Goal: Check status

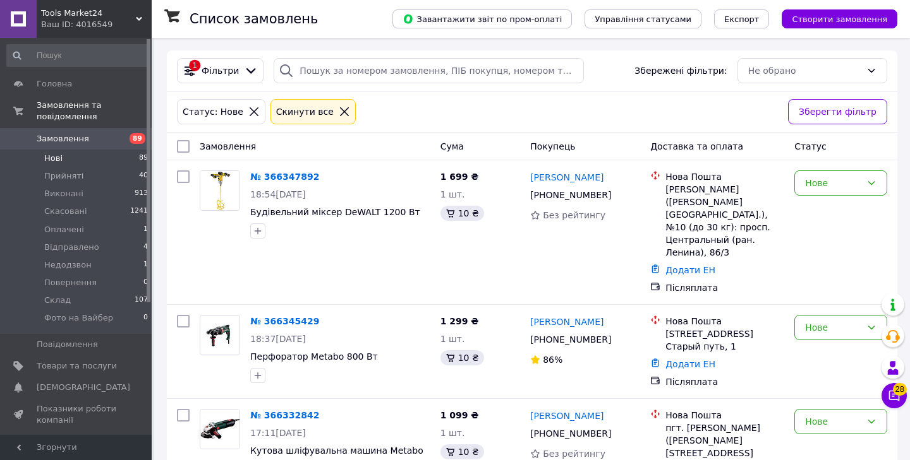
click at [420, 113] on div "Статус: Нове Cкинути все" at bounding box center [477, 112] width 606 height 30
click at [400, 110] on div "Статус: Нове Cкинути все" at bounding box center [477, 112] width 606 height 30
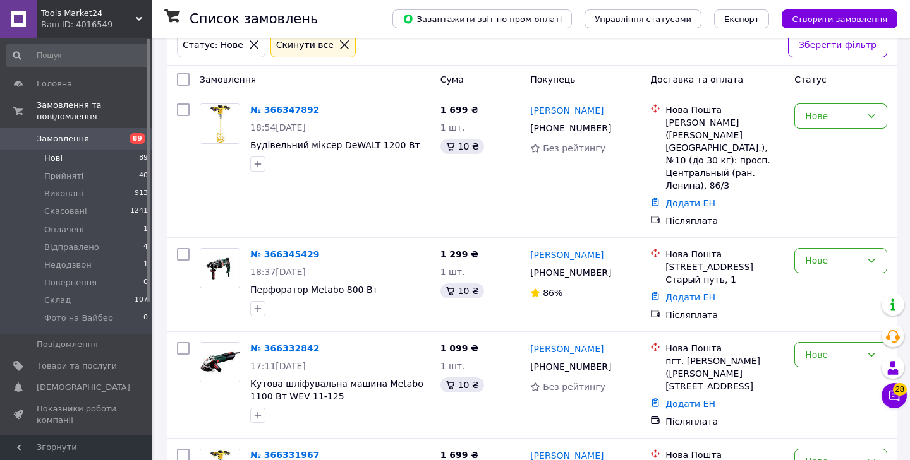
scroll to position [69, 0]
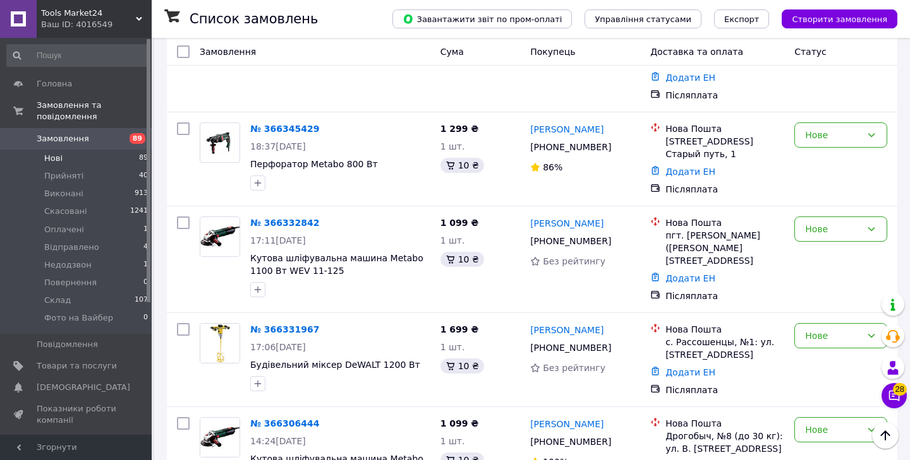
scroll to position [197, 0]
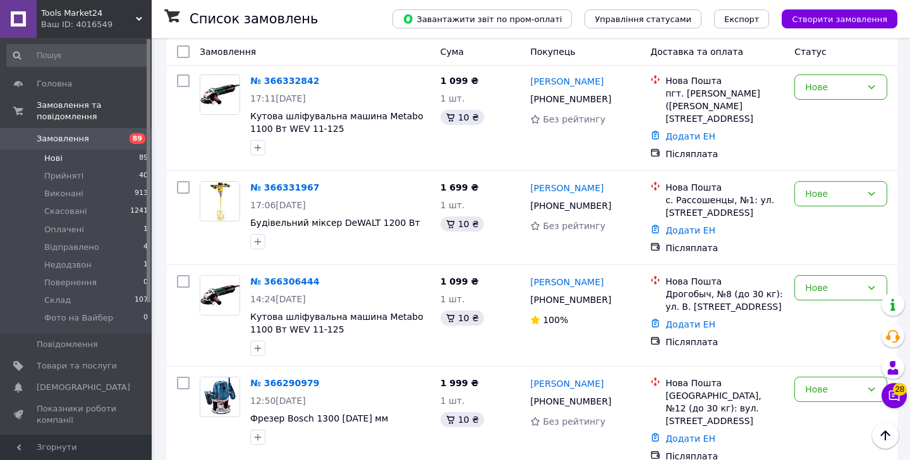
scroll to position [349, 0]
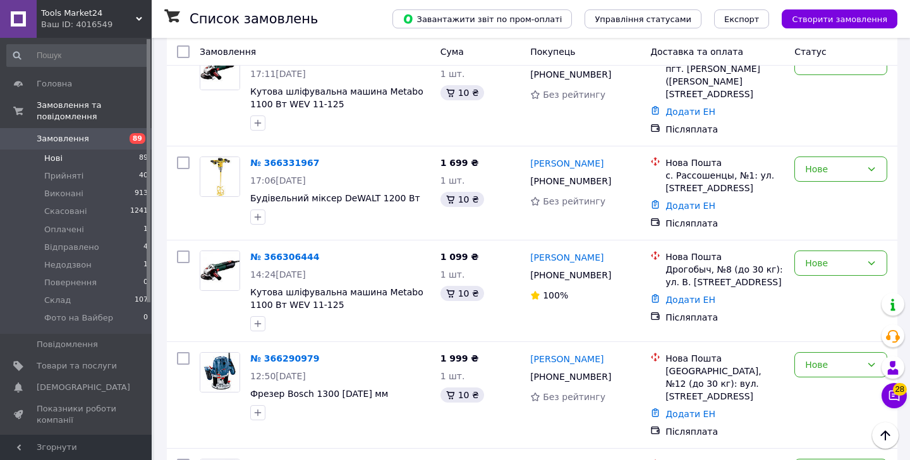
scroll to position [366, 0]
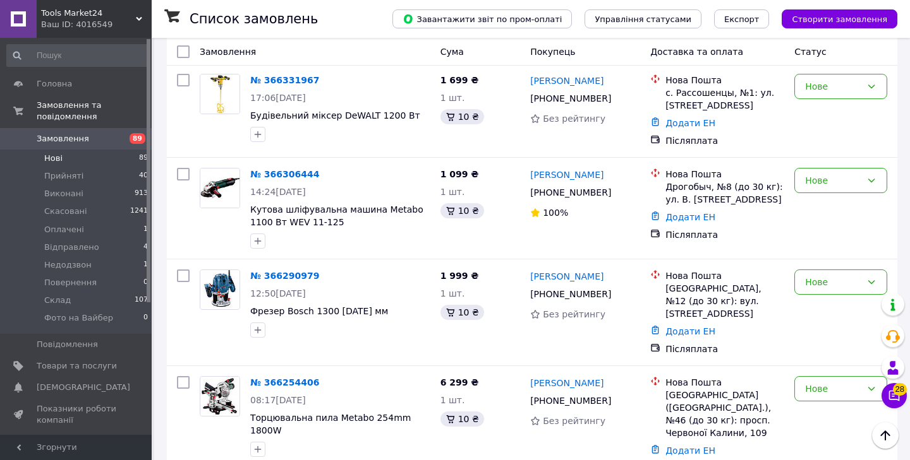
scroll to position [454, 0]
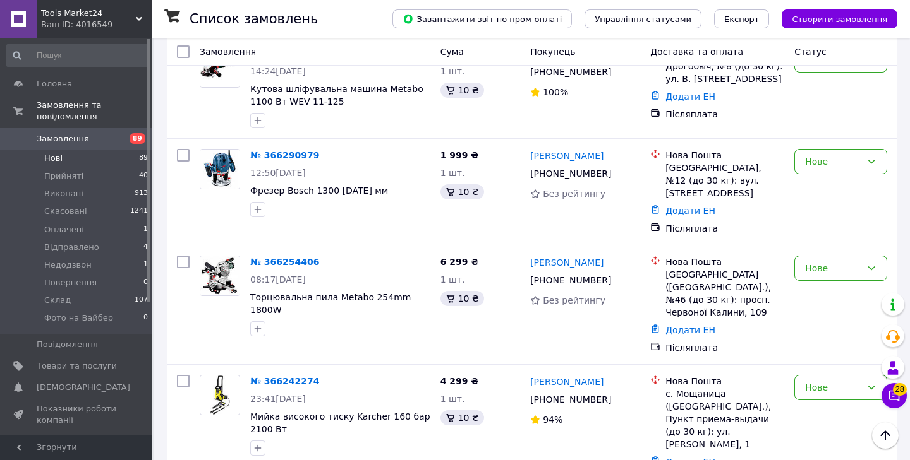
scroll to position [559, 0]
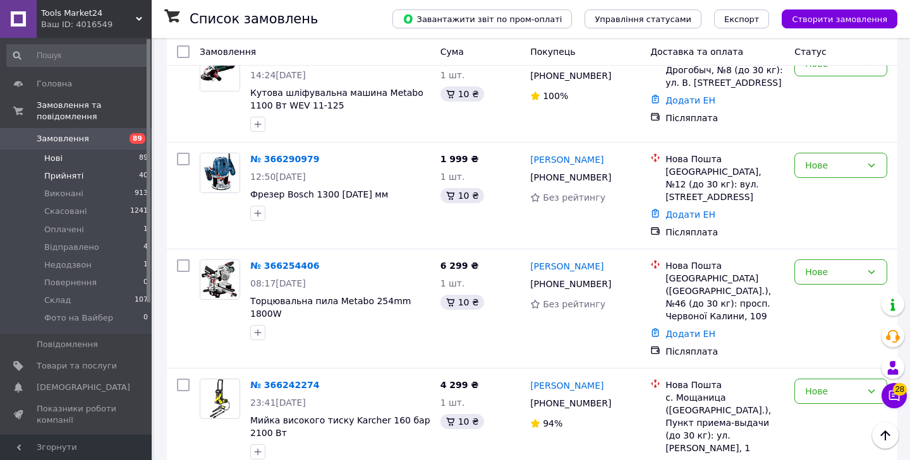
click at [64, 177] on span "Прийняті" at bounding box center [63, 176] width 39 height 11
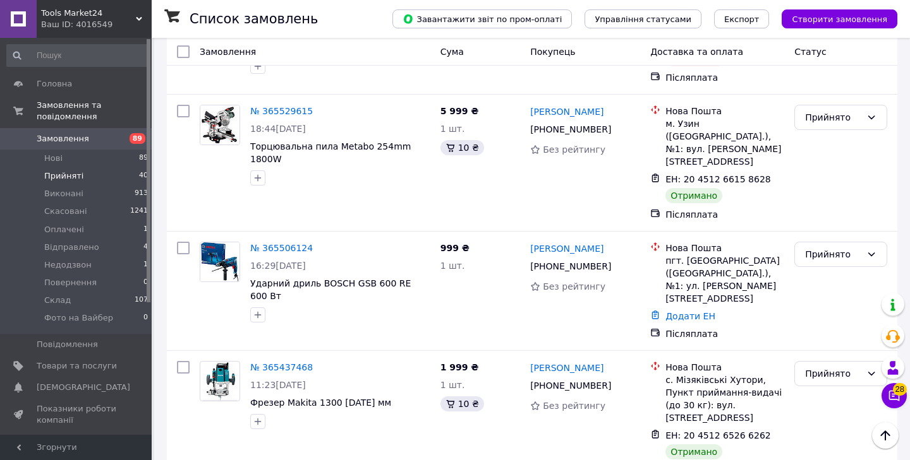
scroll to position [2109, 0]
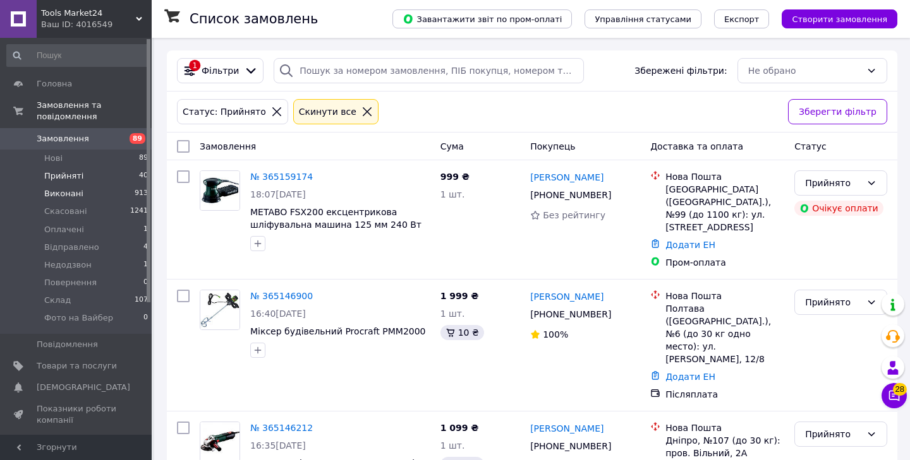
click at [66, 197] on span "Виконані" at bounding box center [63, 193] width 39 height 11
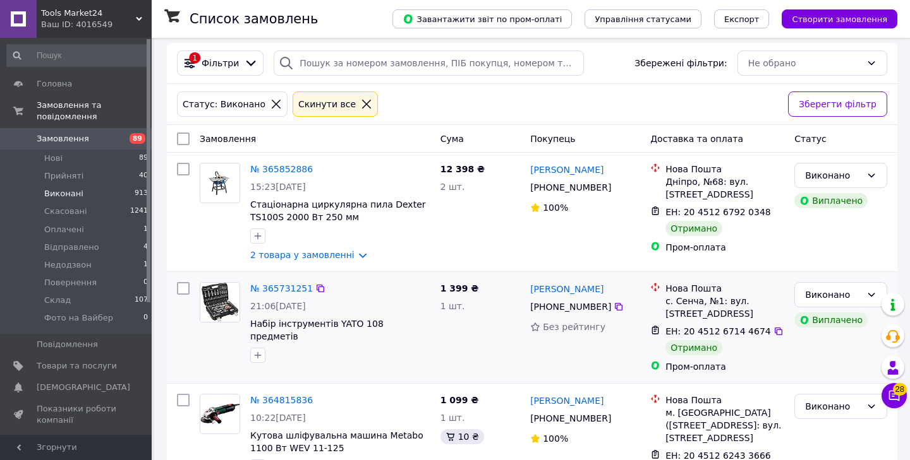
scroll to position [9, 0]
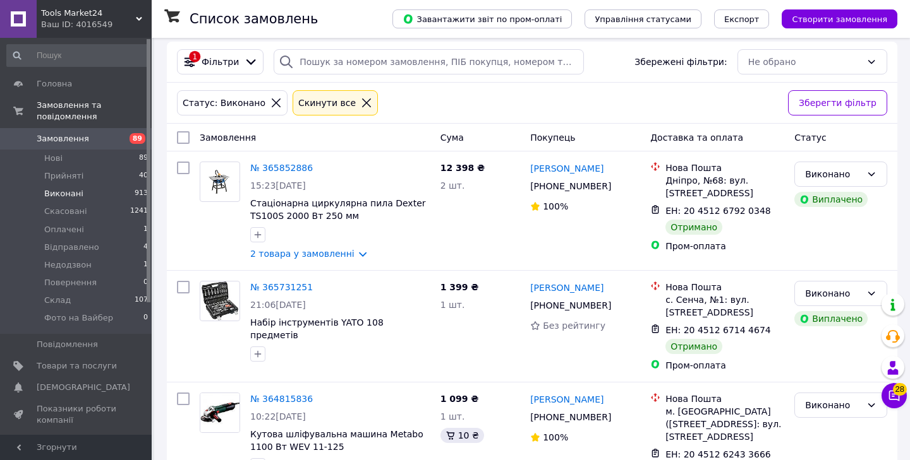
click at [419, 104] on div "Статус: [PERSON_NAME] все" at bounding box center [477, 103] width 606 height 30
click at [408, 104] on div "Статус: [PERSON_NAME] все" at bounding box center [477, 103] width 606 height 30
click at [367, 15] on div "Список замовлень" at bounding box center [277, 19] width 177 height 38
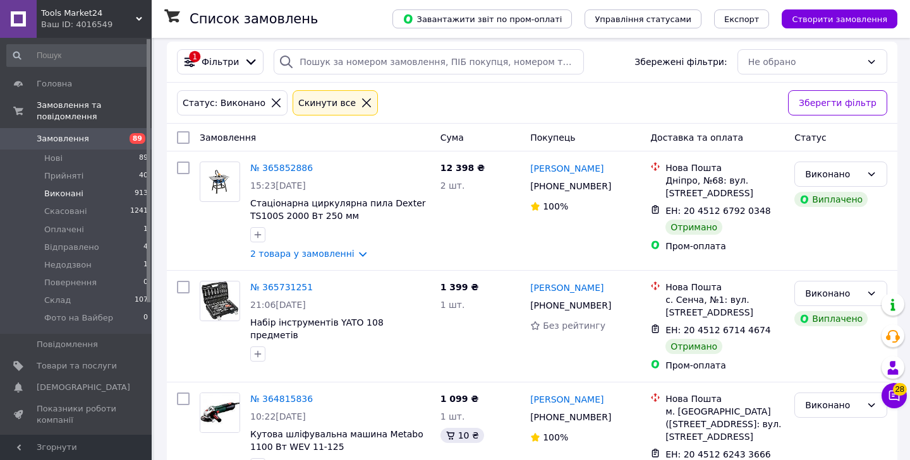
click at [330, 18] on div "Список замовлень" at bounding box center [277, 19] width 177 height 38
click at [333, 17] on div "Список замовлень" at bounding box center [277, 19] width 177 height 38
click at [312, 18] on div "Список замовлень" at bounding box center [277, 19] width 177 height 38
click at [296, 4] on div "Список замовлень" at bounding box center [277, 19] width 177 height 38
click at [255, 7] on div "Список замовлень" at bounding box center [277, 19] width 177 height 38
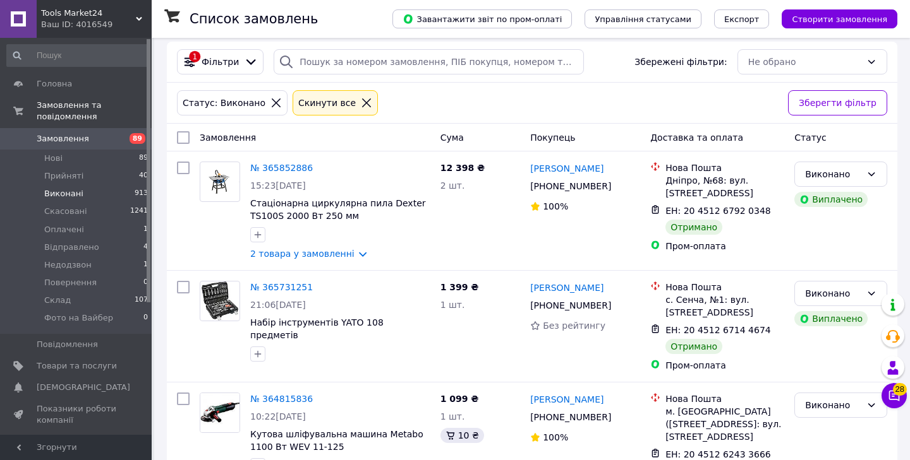
click at [204, 10] on div "Список замовлень" at bounding box center [277, 19] width 177 height 38
click at [260, 9] on div "Список замовлень" at bounding box center [277, 19] width 177 height 38
click at [255, 9] on div "Список замовлень" at bounding box center [277, 19] width 177 height 38
click at [204, 11] on div "Список замовлень" at bounding box center [277, 19] width 177 height 38
click at [330, 15] on div "Список замовлень" at bounding box center [277, 19] width 177 height 38
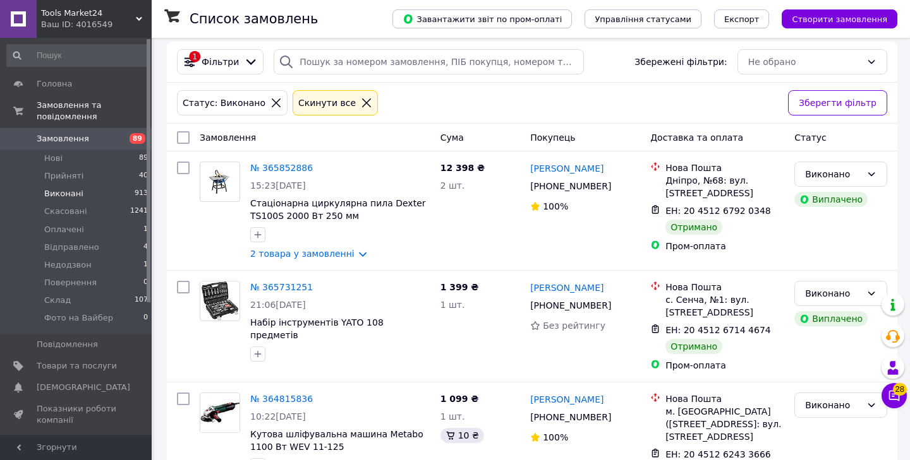
click at [337, 15] on div "Список замовлень" at bounding box center [277, 19] width 177 height 38
click at [336, 15] on div "Список замовлень" at bounding box center [277, 19] width 177 height 38
click at [334, 9] on div "Список замовлень" at bounding box center [277, 19] width 177 height 38
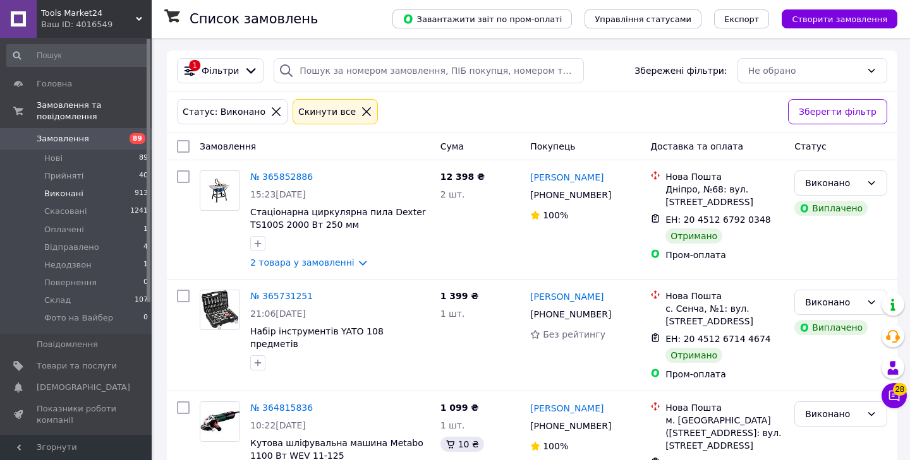
scroll to position [0, 0]
click at [404, 110] on div "Статус: [PERSON_NAME] все" at bounding box center [477, 112] width 606 height 30
click at [402, 117] on div "Статус: [PERSON_NAME] все" at bounding box center [477, 112] width 606 height 30
click at [409, 109] on div "Статус: [PERSON_NAME] все" at bounding box center [477, 112] width 606 height 30
click at [418, 109] on div "Статус: [PERSON_NAME] все" at bounding box center [477, 112] width 606 height 30
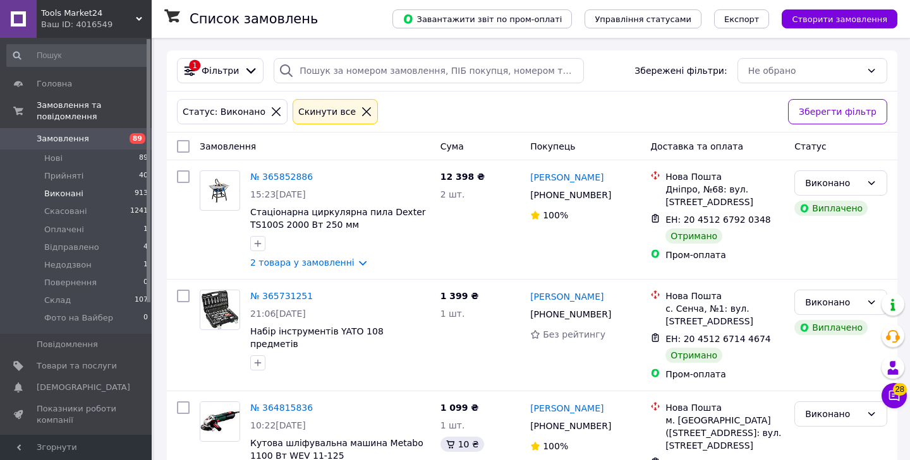
click at [414, 109] on div "Статус: [PERSON_NAME] все" at bounding box center [477, 112] width 606 height 30
click at [388, 107] on div "Статус: [PERSON_NAME] все" at bounding box center [477, 112] width 606 height 30
click at [407, 107] on div "Статус: [PERSON_NAME] все" at bounding box center [477, 112] width 606 height 30
click at [397, 109] on div "Статус: [PERSON_NAME] все" at bounding box center [477, 112] width 606 height 30
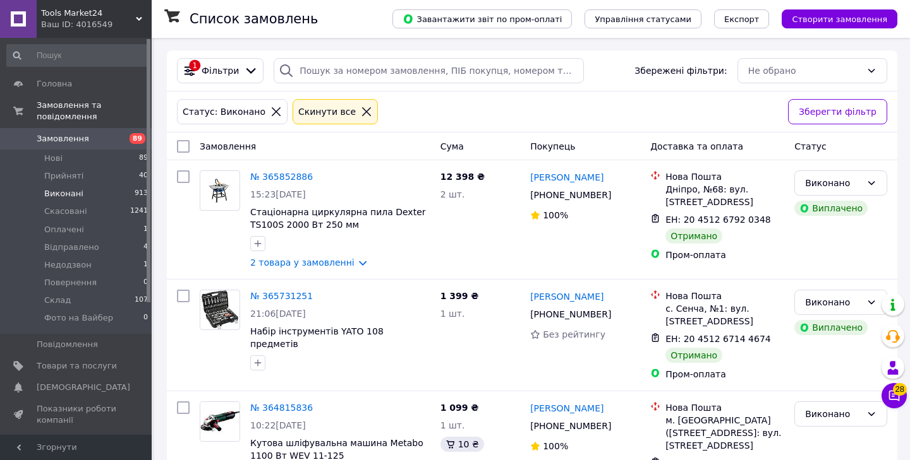
click at [387, 109] on div "Статус: [PERSON_NAME] все" at bounding box center [477, 112] width 606 height 30
click at [390, 109] on div "Статус: [PERSON_NAME] все" at bounding box center [477, 112] width 606 height 30
